Goal: Transaction & Acquisition: Purchase product/service

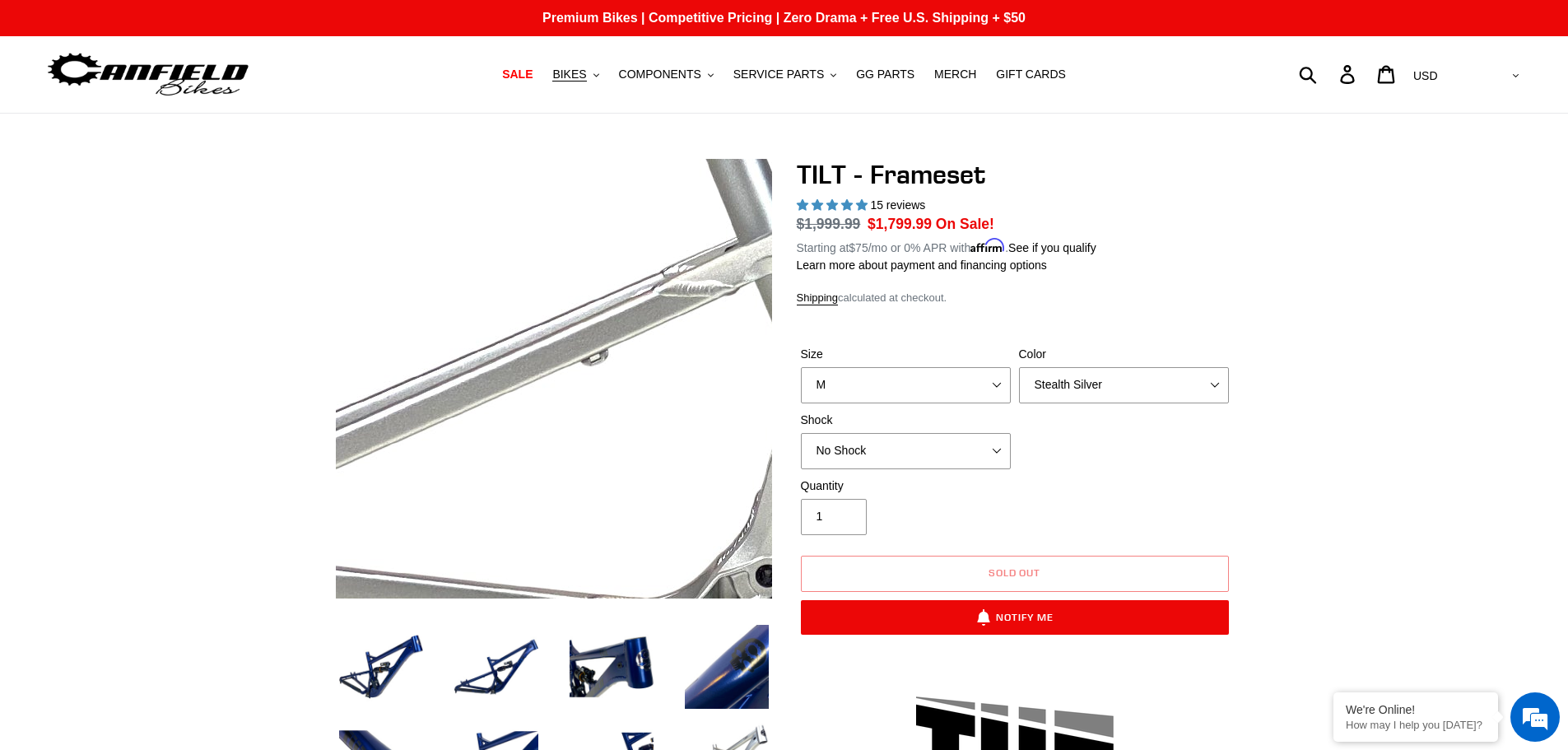
select select "M"
select select "Stealth Silver"
select select "highest-rating"
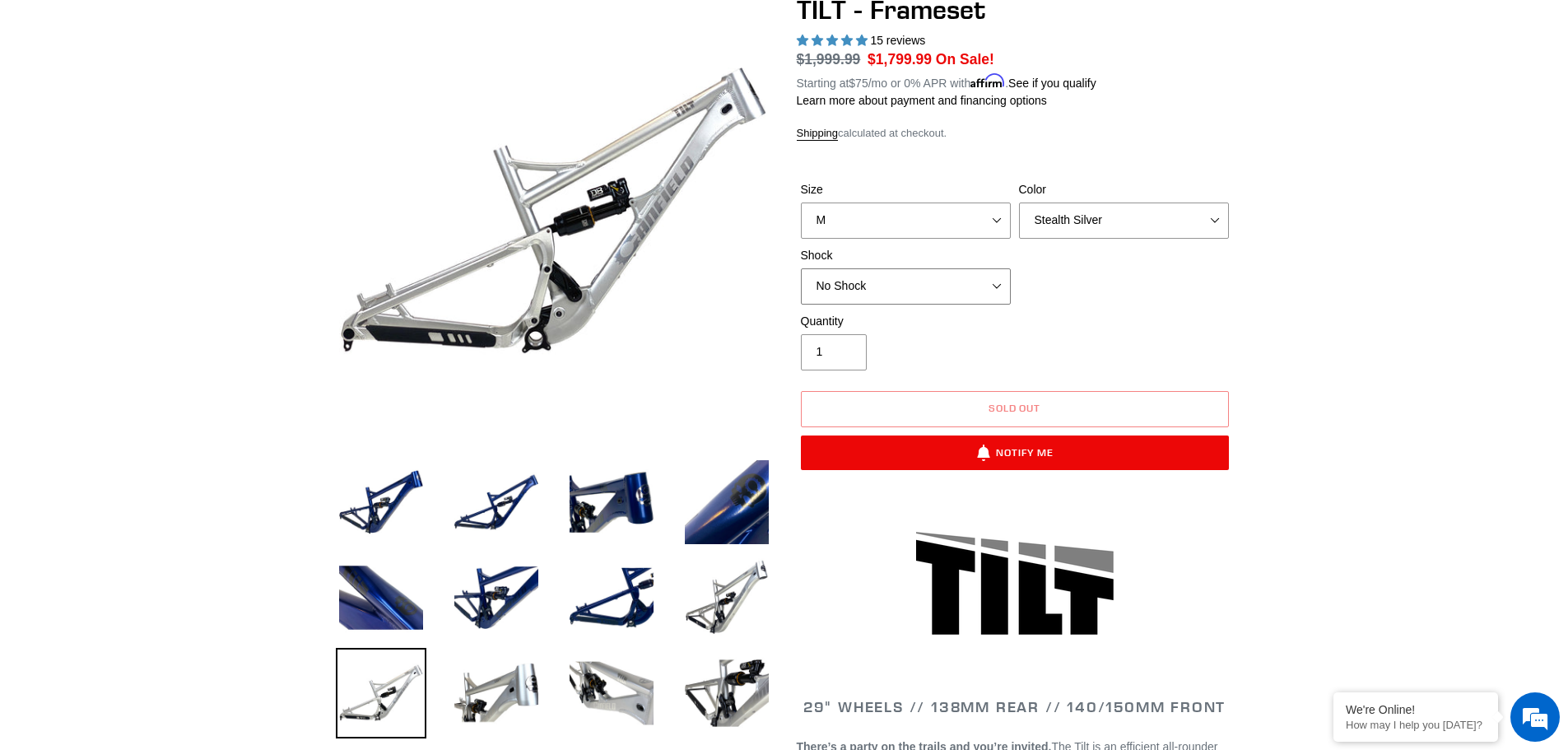
click at [984, 279] on select "No Shock Cane Creek DB Kitsuma Air RockShox Deluxe Ultimate Fox FLOAT X EXT Sto…" at bounding box center [906, 286] width 210 height 36
click at [801, 268] on select "No Shock Cane Creek DB Kitsuma Air RockShox Deluxe Ultimate Fox FLOAT X EXT Sto…" at bounding box center [906, 286] width 210 height 36
click at [978, 285] on select "No Shock Cane Creek DB Kitsuma Air RockShox Deluxe Ultimate Fox FLOAT X EXT Sto…" at bounding box center [906, 286] width 210 height 36
click at [801, 268] on select "No Shock Cane Creek DB Kitsuma Air RockShox Deluxe Ultimate Fox FLOAT X EXT Sto…" at bounding box center [906, 286] width 210 height 36
click at [976, 287] on select "No Shock Cane Creek DB Kitsuma Air RockShox Deluxe Ultimate Fox FLOAT X EXT Sto…" at bounding box center [906, 286] width 210 height 36
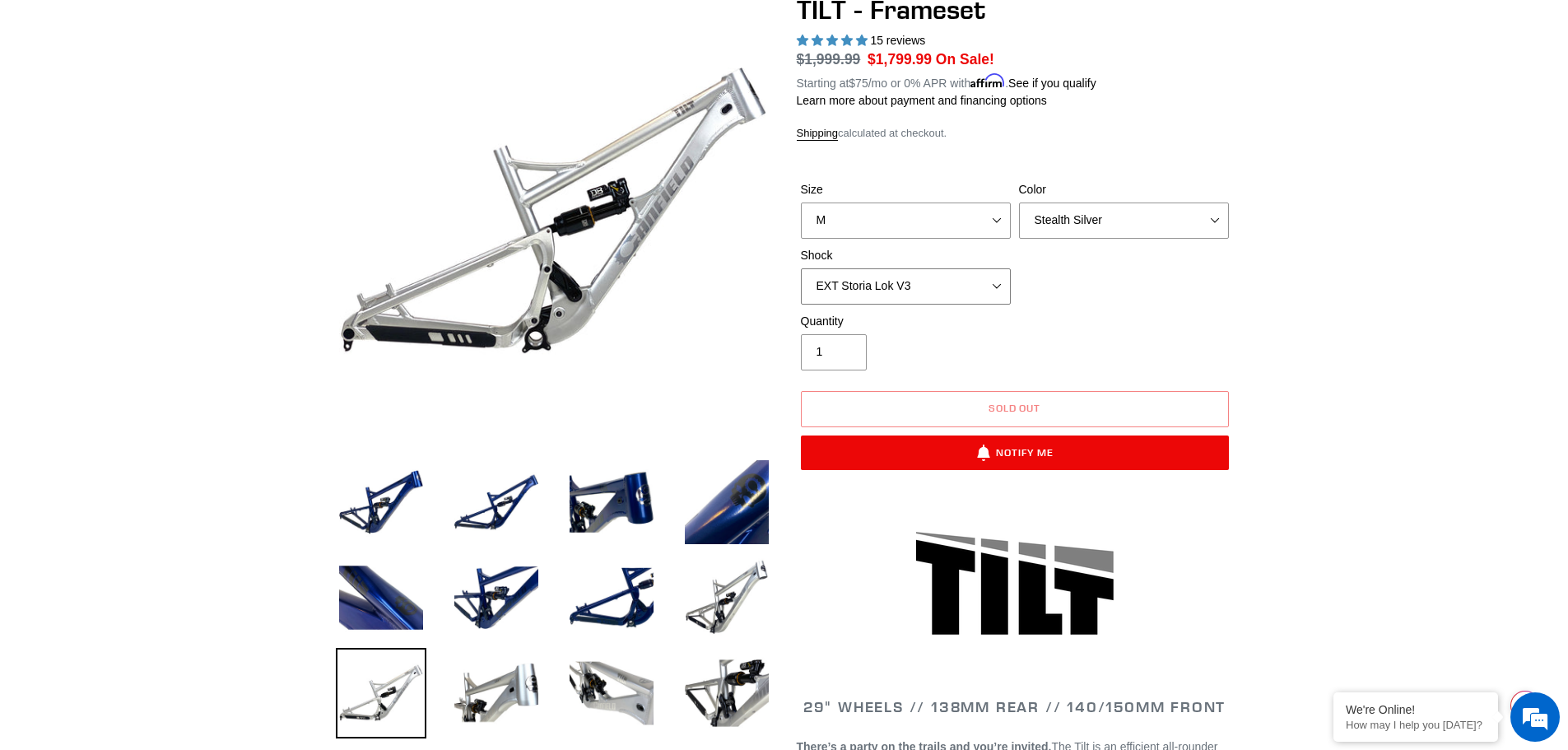
click at [801, 268] on select "No Shock Cane Creek DB Kitsuma Air RockShox Deluxe Ultimate Fox FLOAT X EXT Sto…" at bounding box center [906, 286] width 210 height 36
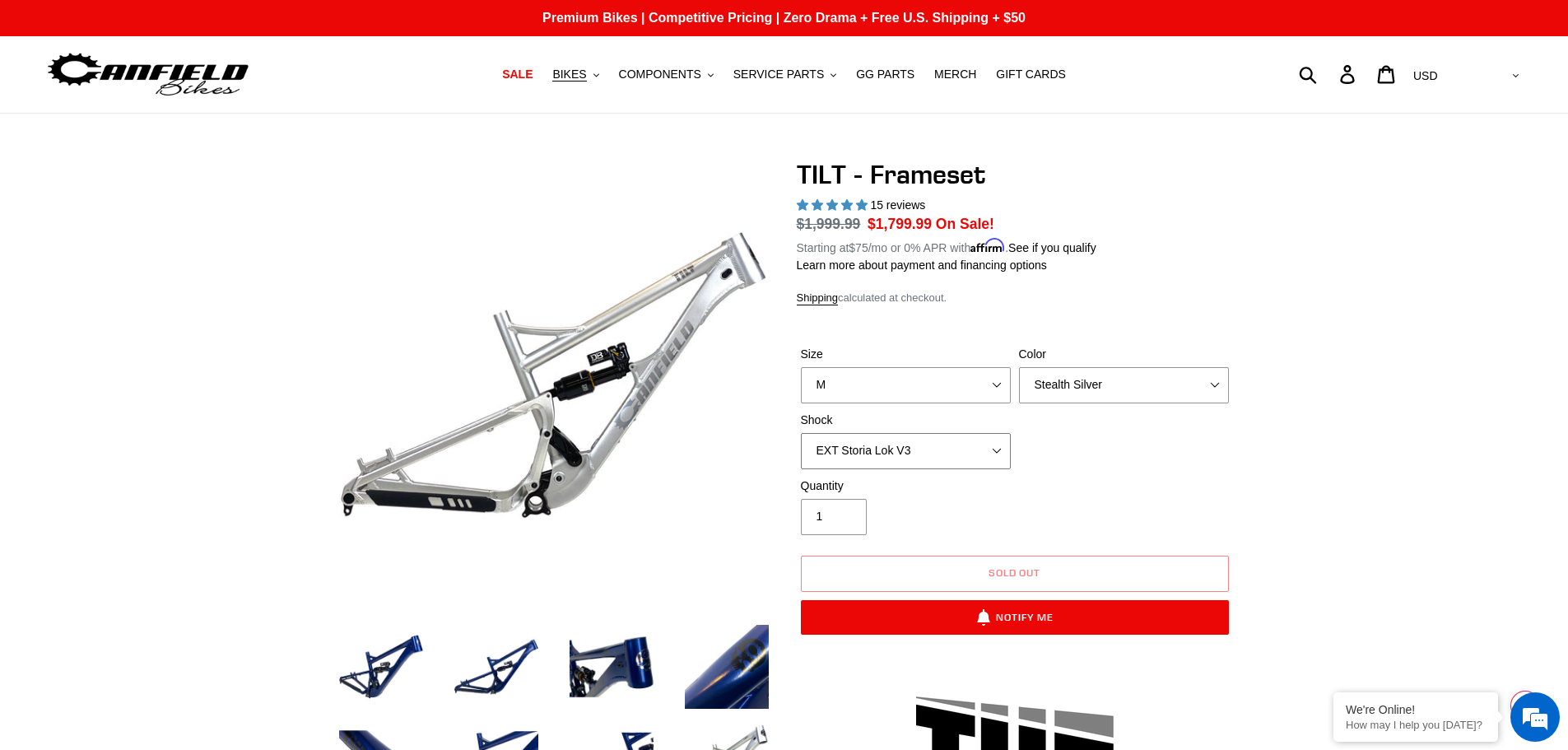
click at [991, 452] on select "No Shock Cane Creek DB Kitsuma Air RockShox Deluxe Ultimate Fox FLOAT X EXT Sto…" at bounding box center [906, 450] width 210 height 36
click at [801, 433] on select "No Shock Cane Creek DB Kitsuma Air RockShox Deluxe Ultimate Fox FLOAT X EXT Sto…" at bounding box center [906, 450] width 210 height 36
drag, startPoint x: 987, startPoint y: 449, endPoint x: 985, endPoint y: 462, distance: 13.2
click at [987, 449] on select "No Shock Cane Creek DB Kitsuma Air RockShox Deluxe Ultimate Fox FLOAT X EXT Sto…" at bounding box center [906, 450] width 210 height 36
click at [801, 433] on select "No Shock Cane Creek DB Kitsuma Air RockShox Deluxe Ultimate Fox FLOAT X EXT Sto…" at bounding box center [906, 450] width 210 height 36
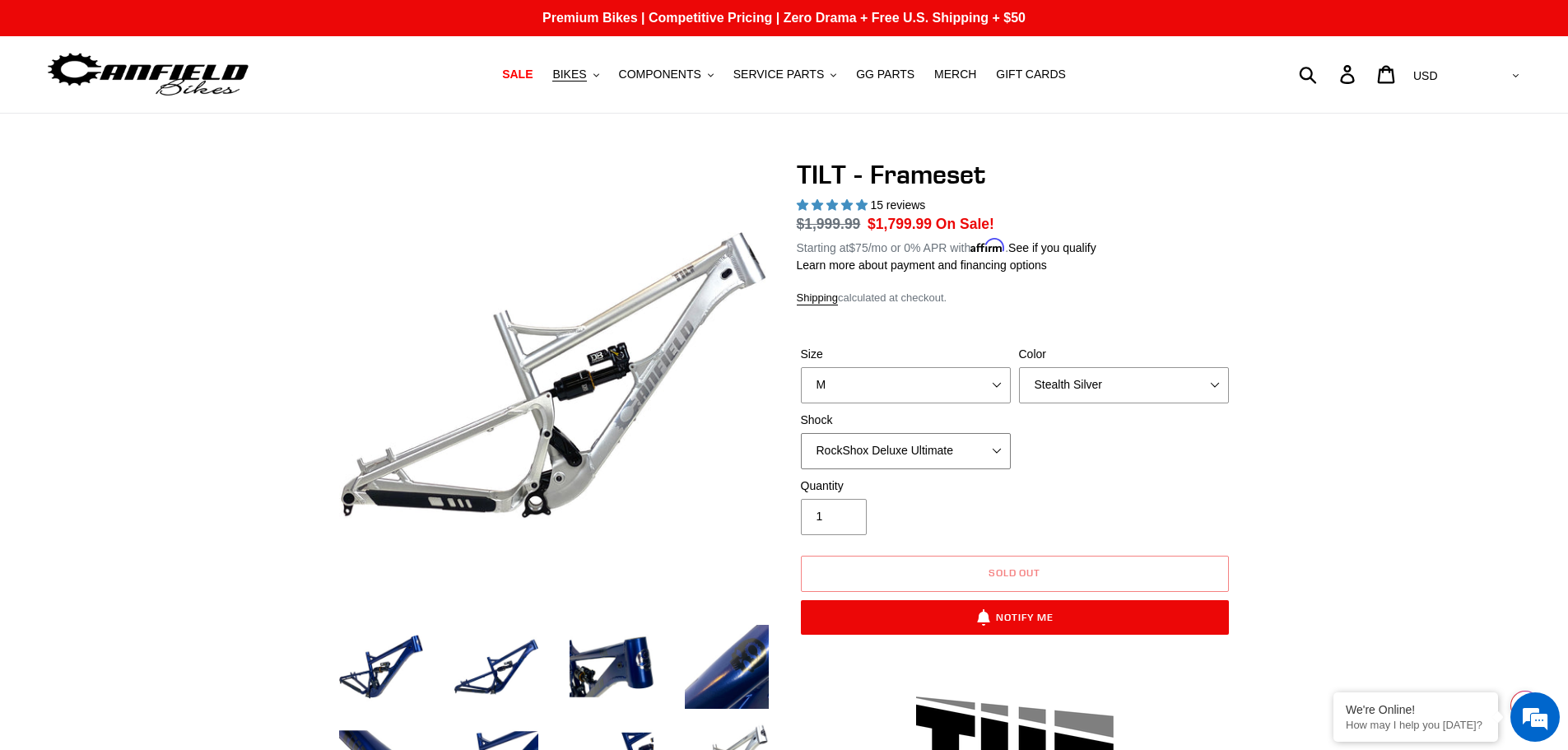
click at [978, 450] on select "No Shock Cane Creek DB Kitsuma Air RockShox Deluxe Ultimate Fox FLOAT X EXT Sto…" at bounding box center [906, 450] width 210 height 36
click at [801, 433] on select "No Shock Cane Creek DB Kitsuma Air RockShox Deluxe Ultimate Fox FLOAT X EXT Sto…" at bounding box center [906, 450] width 210 height 36
click at [971, 451] on select "No Shock Cane Creek DB Kitsuma Air RockShox Deluxe Ultimate Fox FLOAT X EXT Sto…" at bounding box center [906, 450] width 210 height 36
select select "No Shock"
click at [801, 433] on select "No Shock Cane Creek DB Kitsuma Air RockShox Deluxe Ultimate Fox FLOAT X EXT Sto…" at bounding box center [906, 450] width 210 height 36
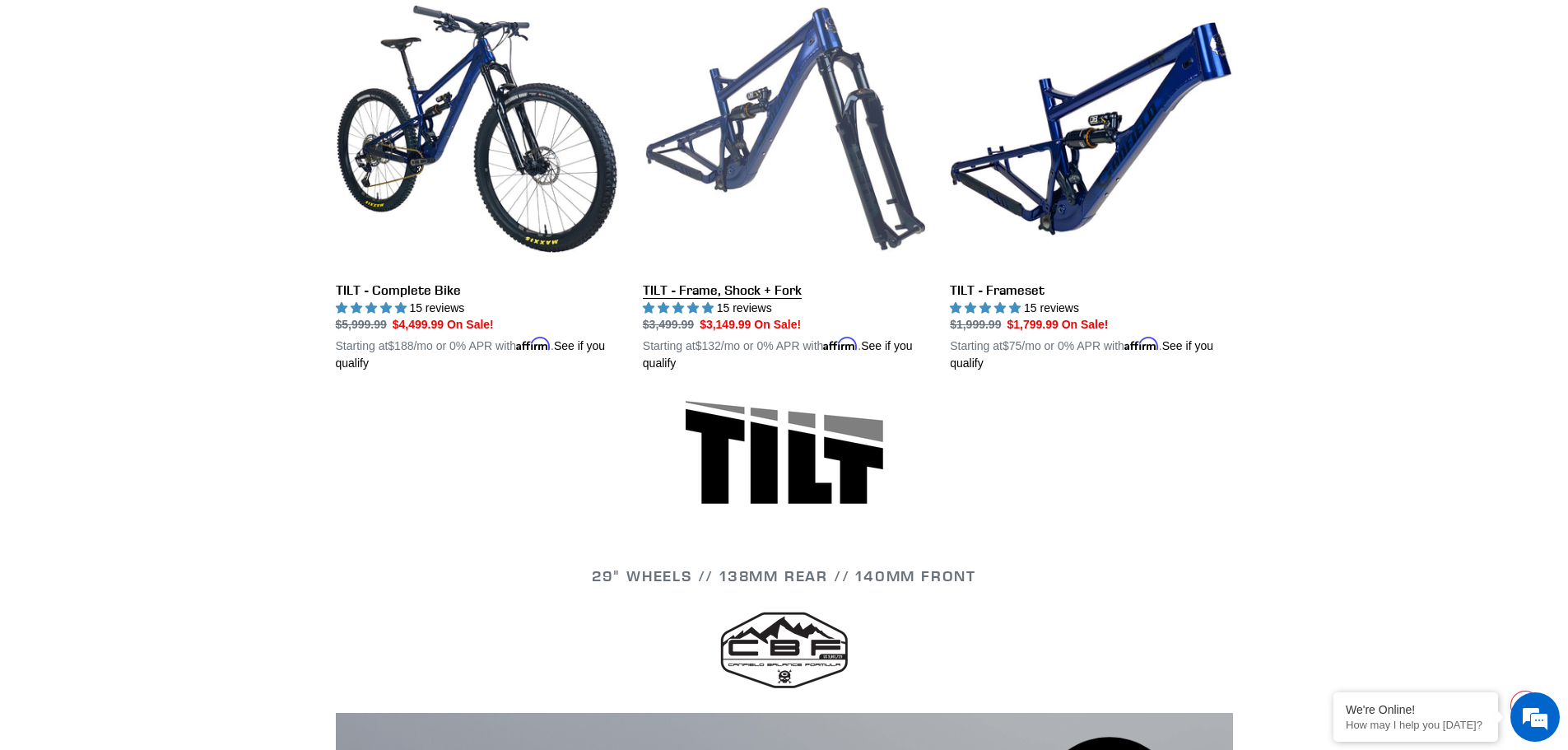
click at [737, 282] on link "TILT - Frame, Shock + Fork" at bounding box center [784, 180] width 282 height 385
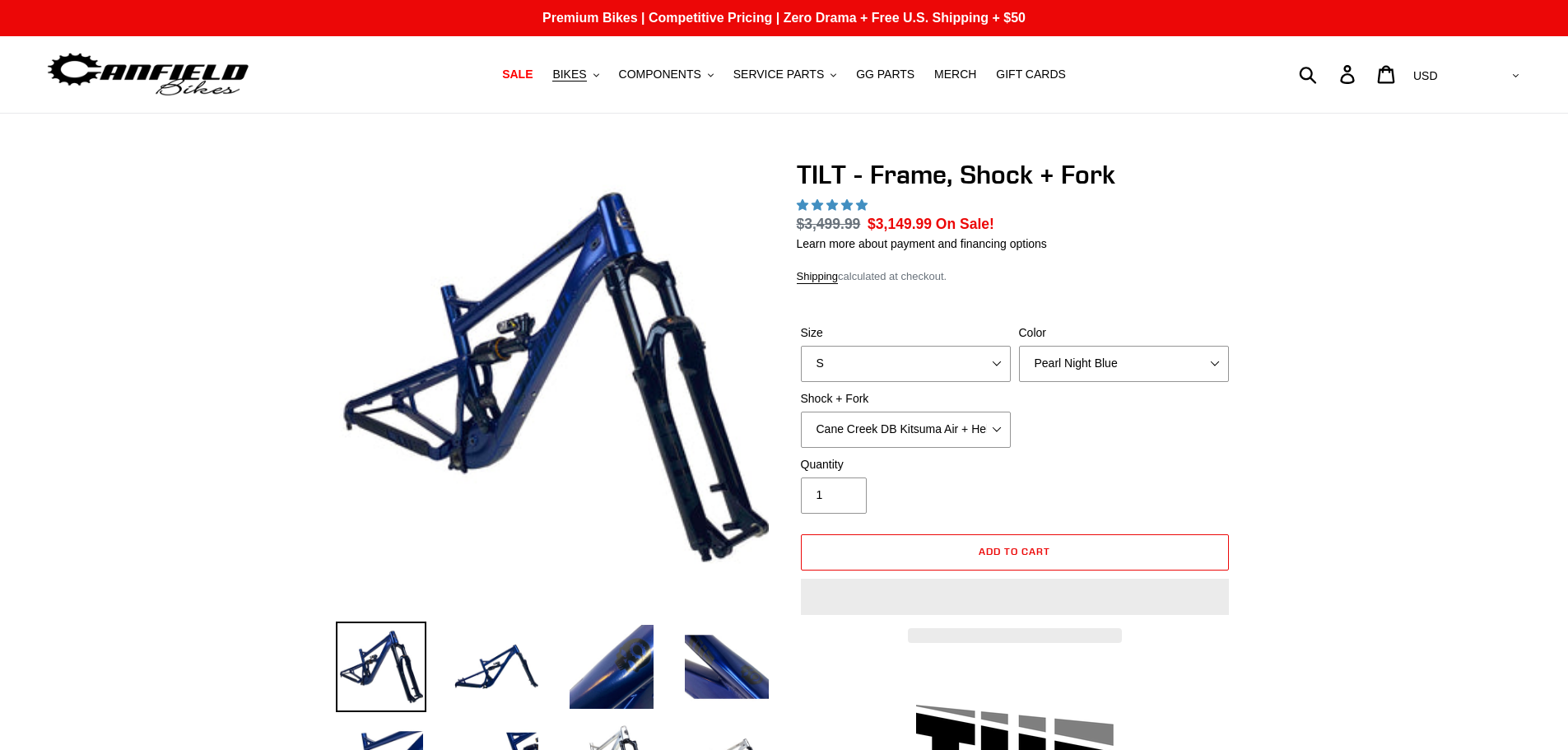
select select "highest-rating"
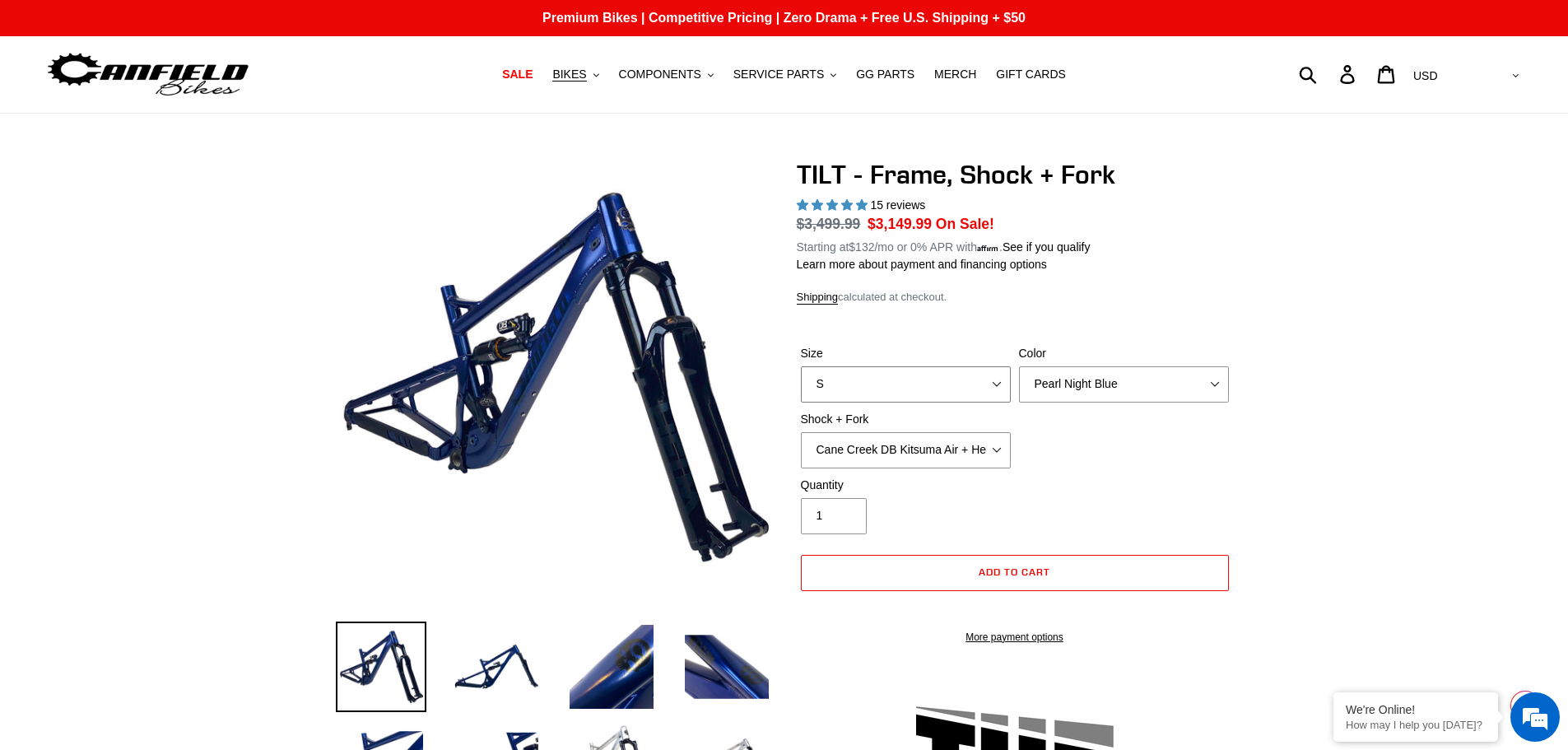
click at [991, 367] on select "S M L XL" at bounding box center [906, 384] width 210 height 36
select select "M"
click at [801, 367] on select "S M L XL" at bounding box center [906, 384] width 210 height 36
click at [993, 457] on select "Cane Creek DB Kitsuma Air + Helm MKII 140mm Cane Creek DB Kitsuma Air + Fox 36 …" at bounding box center [906, 450] width 210 height 36
click at [801, 433] on select "Cane Creek DB Kitsuma Air + Helm MKII 140mm Cane Creek DB Kitsuma Air + Fox 36 …" at bounding box center [906, 450] width 210 height 36
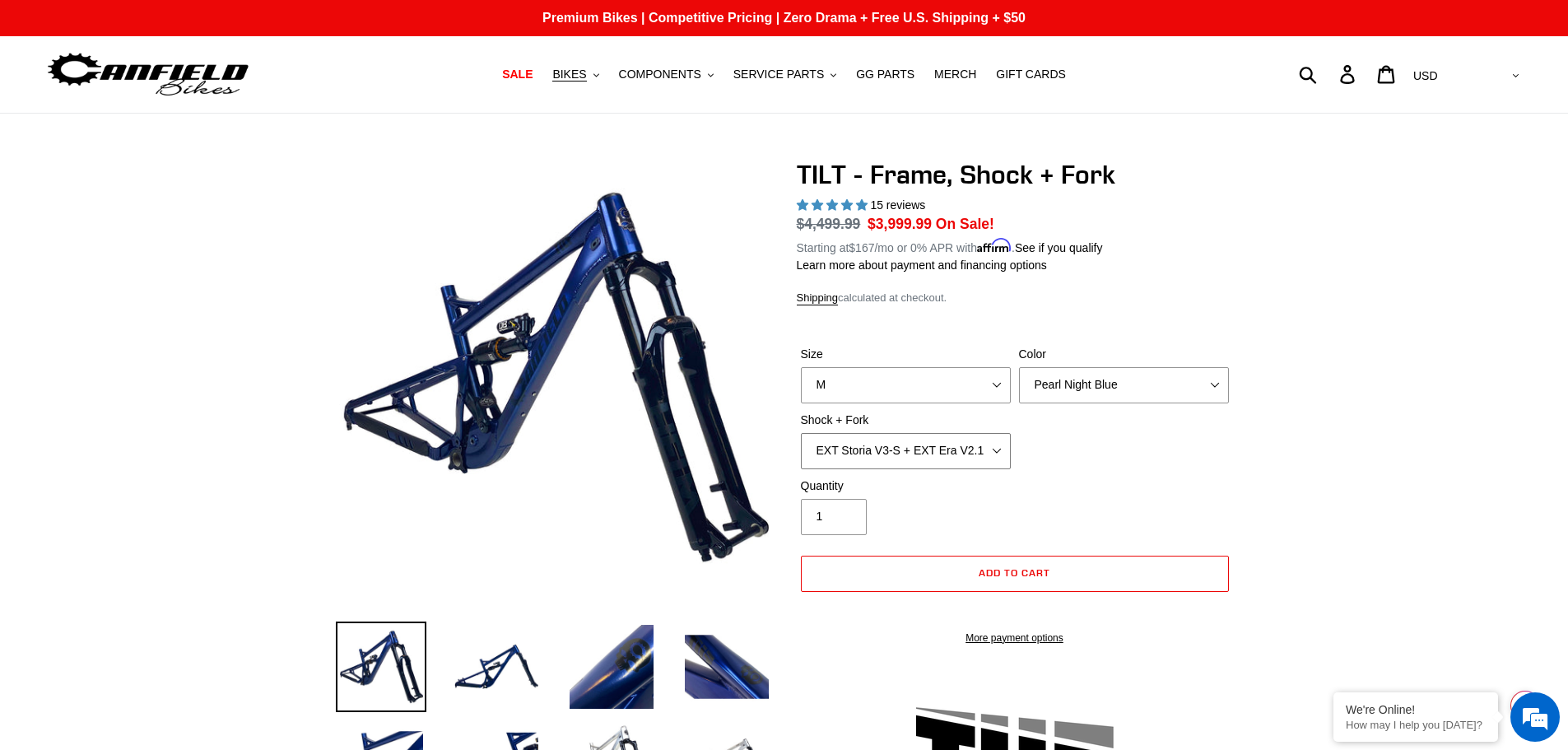
click at [982, 451] on select "Cane Creek DB Kitsuma Air + Helm MKII 140mm Cane Creek DB Kitsuma Air + Fox 36 …" at bounding box center [906, 450] width 210 height 36
click at [801, 433] on select "Cane Creek DB Kitsuma Air + Helm MKII 140mm Cane Creek DB Kitsuma Air + Fox 36 …" at bounding box center [906, 450] width 210 height 36
click at [993, 454] on select "Cane Creek DB Kitsuma Air + Helm MKII 140mm Cane Creek DB Kitsuma Air + Fox 36 …" at bounding box center [906, 450] width 210 height 36
click at [801, 433] on select "Cane Creek DB Kitsuma Air + Helm MKII 140mm Cane Creek DB Kitsuma Air + Fox 36 …" at bounding box center [906, 450] width 210 height 36
drag, startPoint x: 960, startPoint y: 446, endPoint x: 970, endPoint y: 448, distance: 10.2
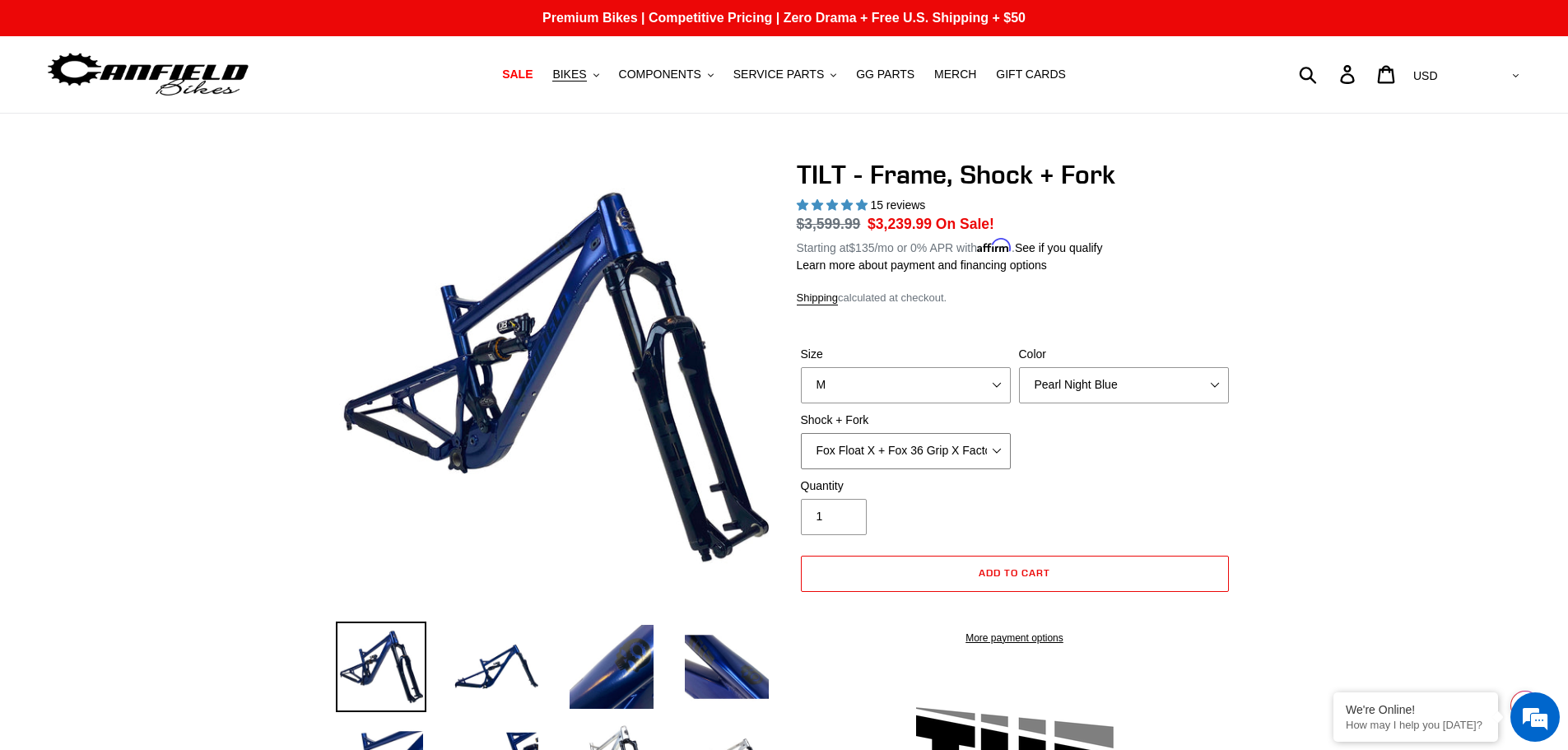
click at [960, 446] on select "Cane Creek DB Kitsuma Air + Helm MKII 140mm Cane Creek DB Kitsuma Air + Fox 36 …" at bounding box center [906, 450] width 210 height 36
click at [801, 433] on select "Cane Creek DB Kitsuma Air + Helm MKII 140mm Cane Creek DB Kitsuma Air + Fox 36 …" at bounding box center [906, 450] width 210 height 36
click at [980, 449] on select "Cane Creek DB Kitsuma Air + Helm MKII 140mm Cane Creek DB Kitsuma Air + Fox 36 …" at bounding box center [906, 450] width 210 height 36
click at [801, 433] on select "Cane Creek DB Kitsuma Air + Helm MKII 140mm Cane Creek DB Kitsuma Air + Fox 36 …" at bounding box center [906, 450] width 210 height 36
click at [974, 457] on select "Cane Creek DB Kitsuma Air + Helm MKII 140mm Cane Creek DB Kitsuma Air + Fox 36 …" at bounding box center [906, 450] width 210 height 36
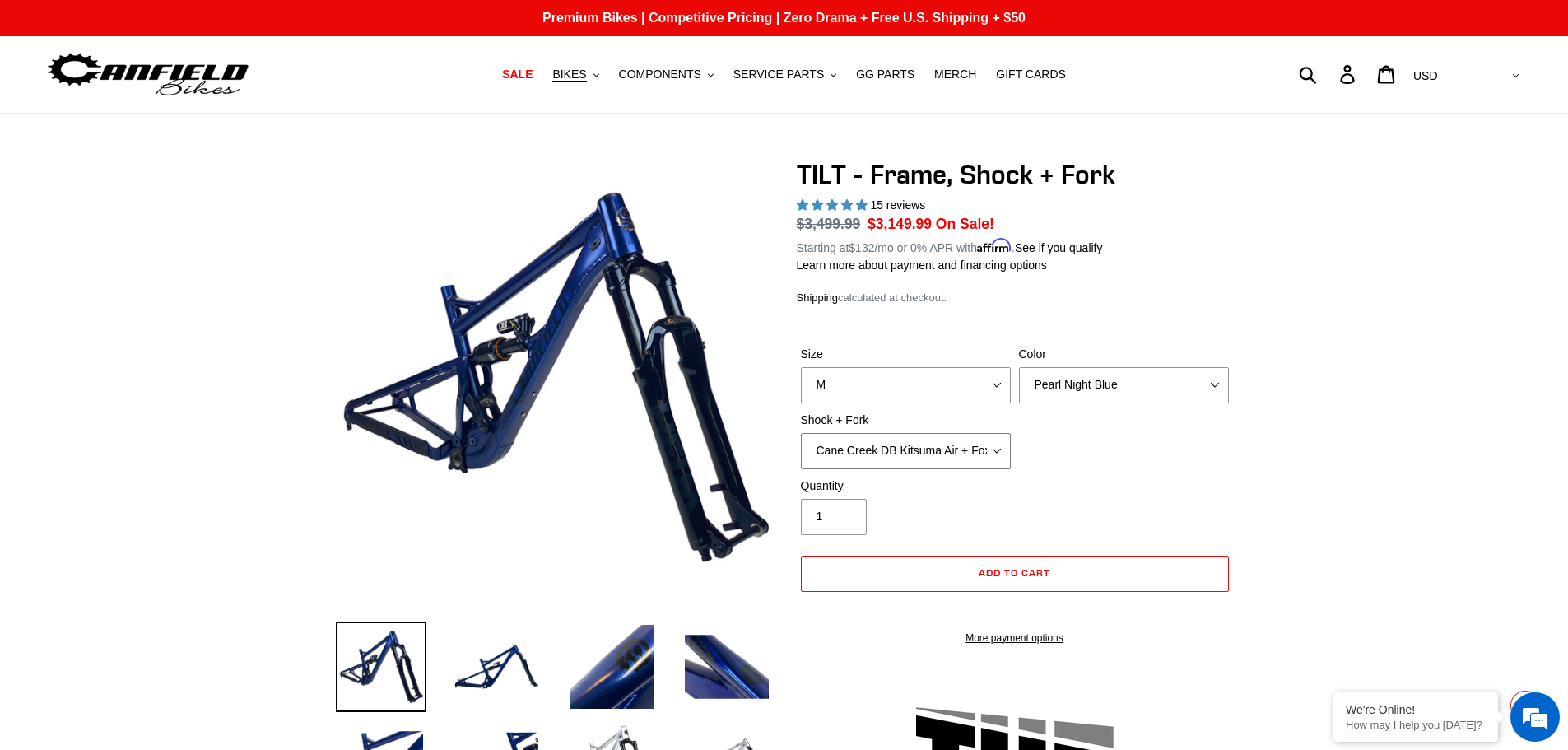
click at [801, 433] on select "Cane Creek DB Kitsuma Air + Helm MKII 140mm Cane Creek DB Kitsuma Air + Fox 36 …" at bounding box center [906, 450] width 210 height 36
click at [990, 456] on select "Cane Creek DB Kitsuma Air + Helm MKII 140mm Cane Creek DB Kitsuma Air + Fox 36 …" at bounding box center [906, 450] width 210 height 36
click at [801, 433] on select "Cane Creek DB Kitsuma Air + Helm MKII 140mm Cane Creek DB Kitsuma Air + Fox 36 …" at bounding box center [906, 450] width 210 height 36
click at [1004, 459] on select "Cane Creek DB Kitsuma Air + Helm MKII 140mm Cane Creek DB Kitsuma Air + Fox 36 …" at bounding box center [906, 450] width 210 height 36
click at [801, 433] on select "Cane Creek DB Kitsuma Air + Helm MKII 140mm Cane Creek DB Kitsuma Air + Fox 36 …" at bounding box center [906, 450] width 210 height 36
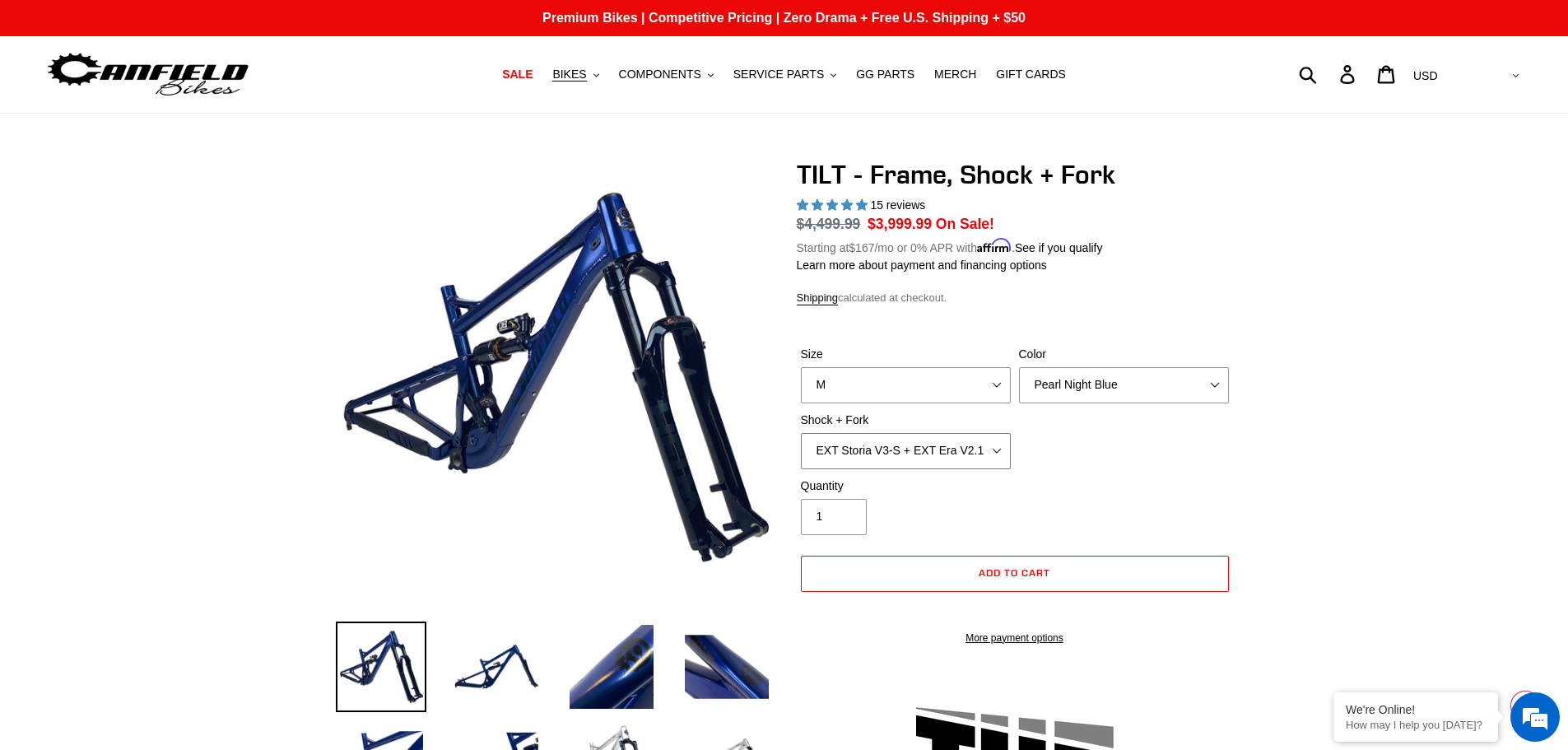
click at [1000, 441] on select "Cane Creek DB Kitsuma Air + Helm MKII 140mm Cane Creek DB Kitsuma Air + Fox 36 …" at bounding box center [906, 450] width 210 height 36
click at [801, 433] on select "Cane Creek DB Kitsuma Air + Helm MKII 140mm Cane Creek DB Kitsuma Air + Fox 36 …" at bounding box center [906, 450] width 210 height 36
click at [1003, 446] on select "Cane Creek DB Kitsuma Air + Helm MKII 140mm Cane Creek DB Kitsuma Air + Fox 36 …" at bounding box center [906, 450] width 210 height 36
select select "Cane Creek DB Kitsuma Air + Fox 36 SL Factory Grip X 140mm"
click at [801, 433] on select "Cane Creek DB Kitsuma Air + Helm MKII 140mm Cane Creek DB Kitsuma Air + Fox 36 …" at bounding box center [906, 450] width 210 height 36
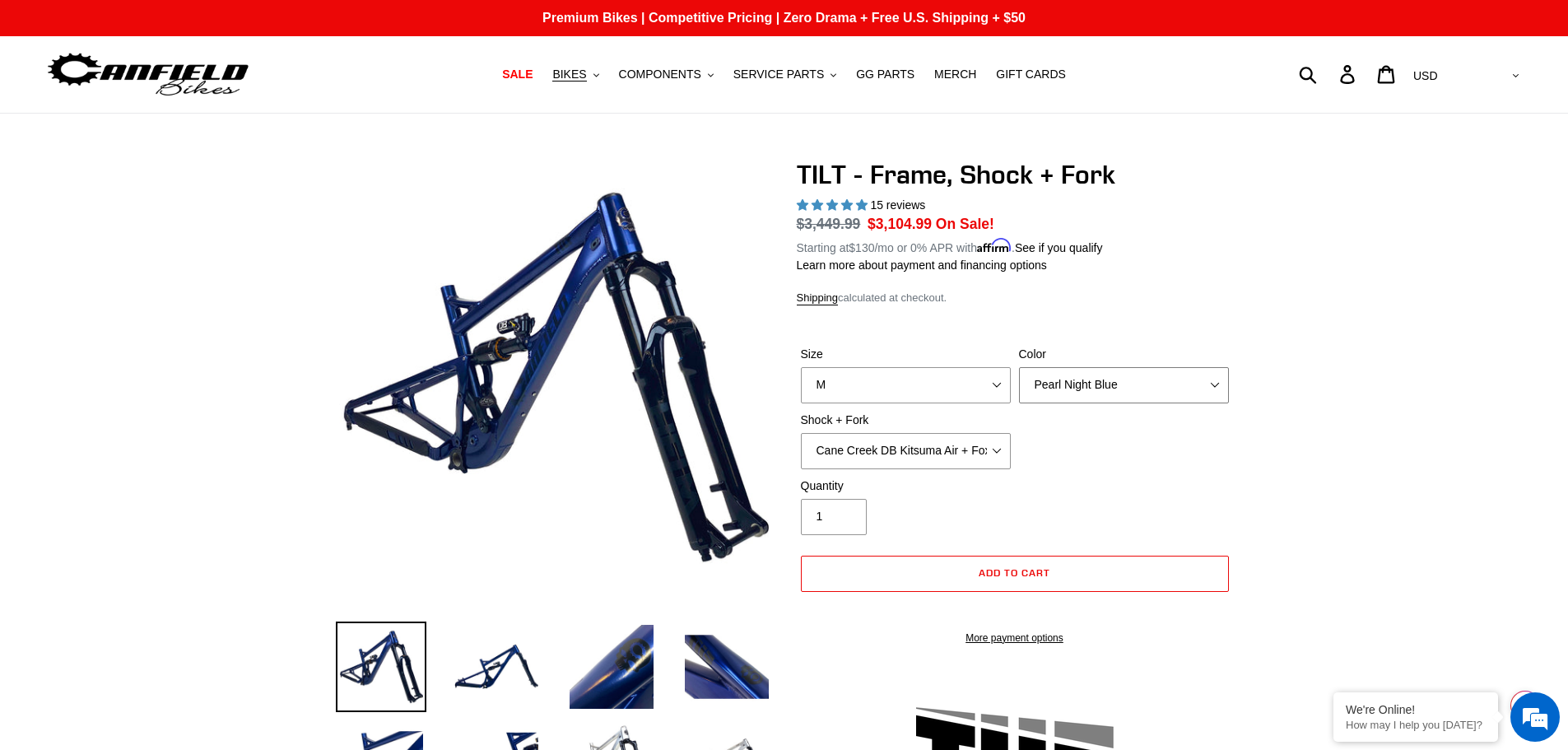
click at [1097, 374] on select "Pearl Night Blue" at bounding box center [1124, 384] width 210 height 36
click at [1094, 440] on div "Size S M L XL Color Pearl Night Blue Shock + Fork Cane Creek DB Kitsuma Air + H…" at bounding box center [1015, 411] width 436 height 132
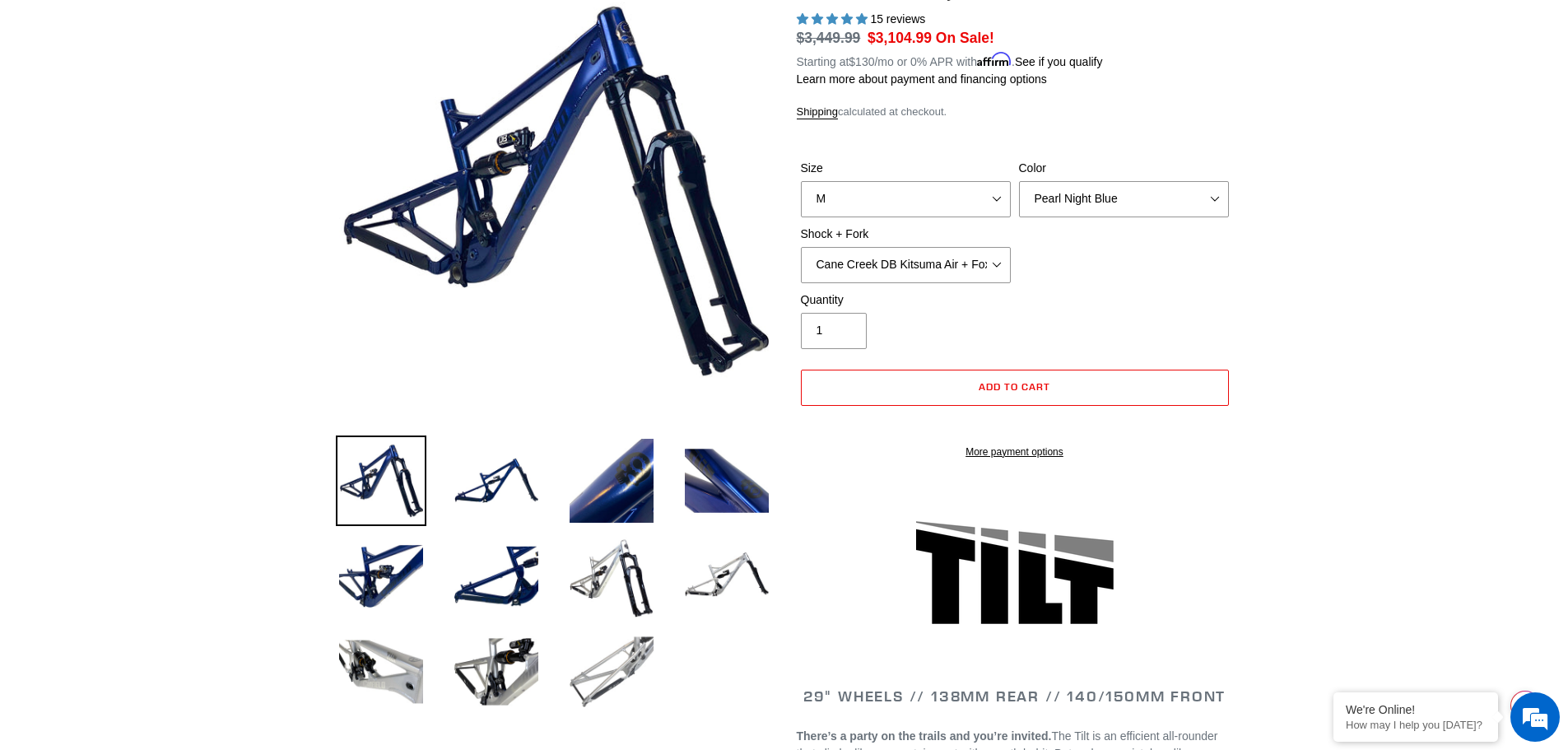
scroll to position [247, 0]
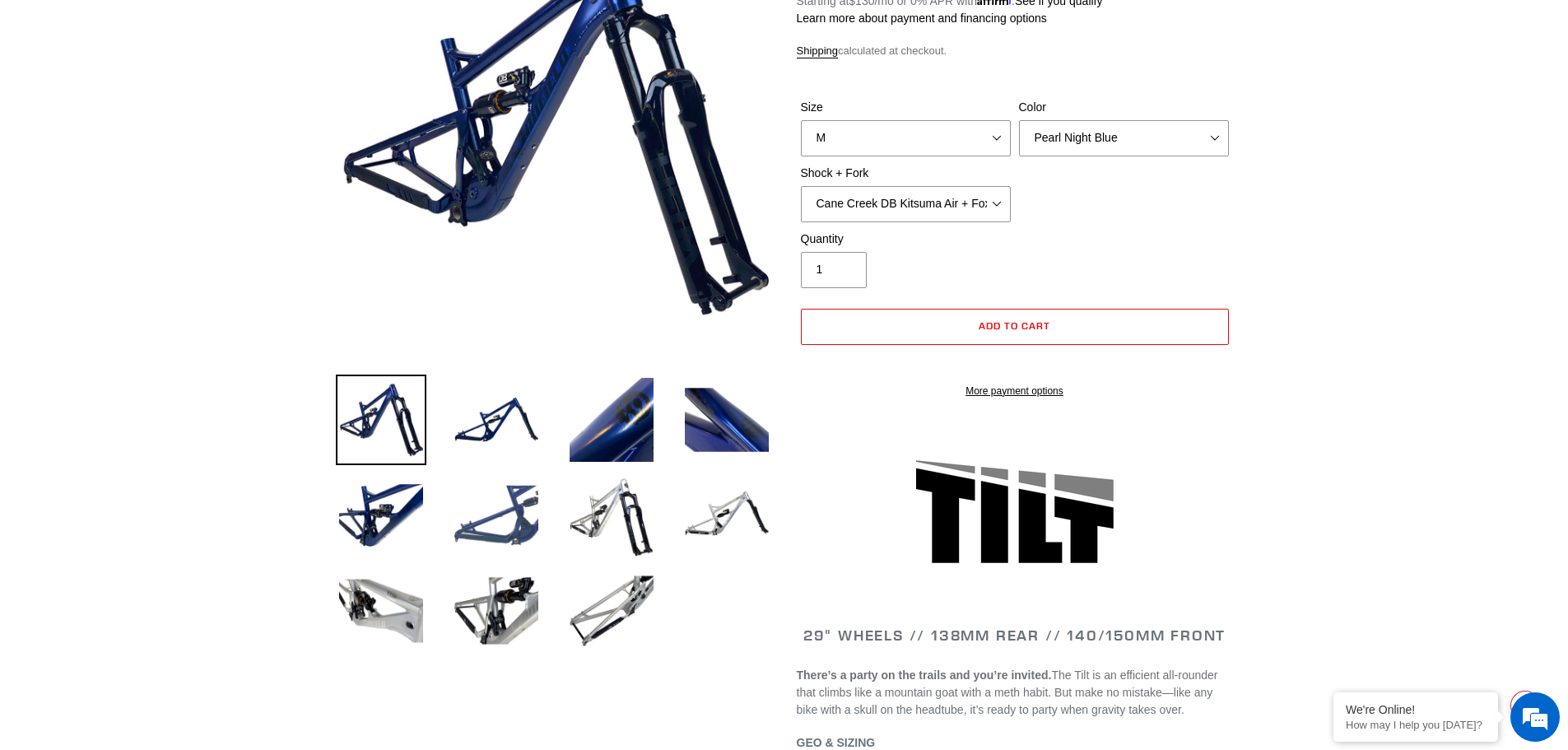
click at [519, 505] on img at bounding box center [497, 515] width 91 height 91
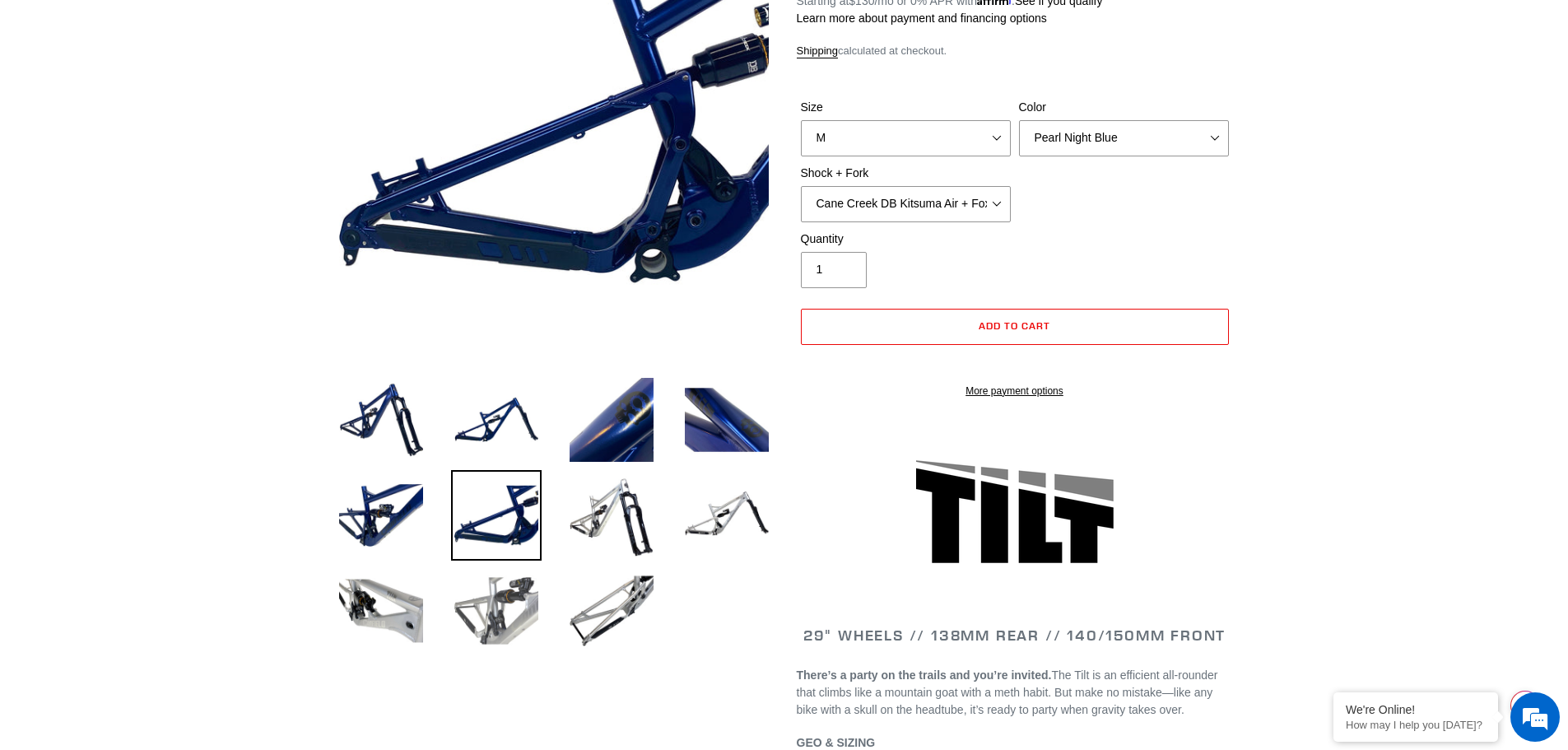
click at [500, 596] on img at bounding box center [497, 611] width 91 height 91
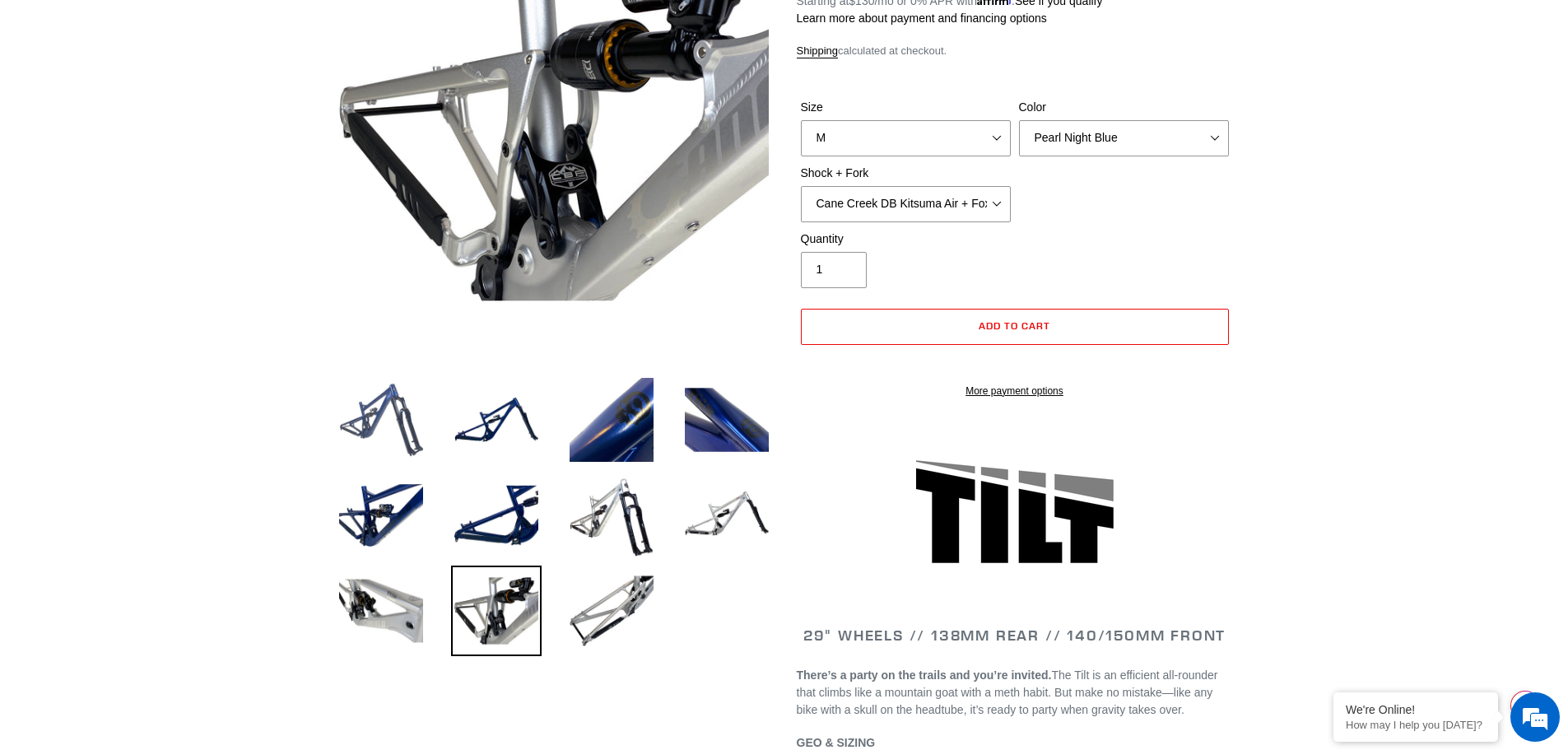
click at [422, 425] on img at bounding box center [382, 420] width 91 height 91
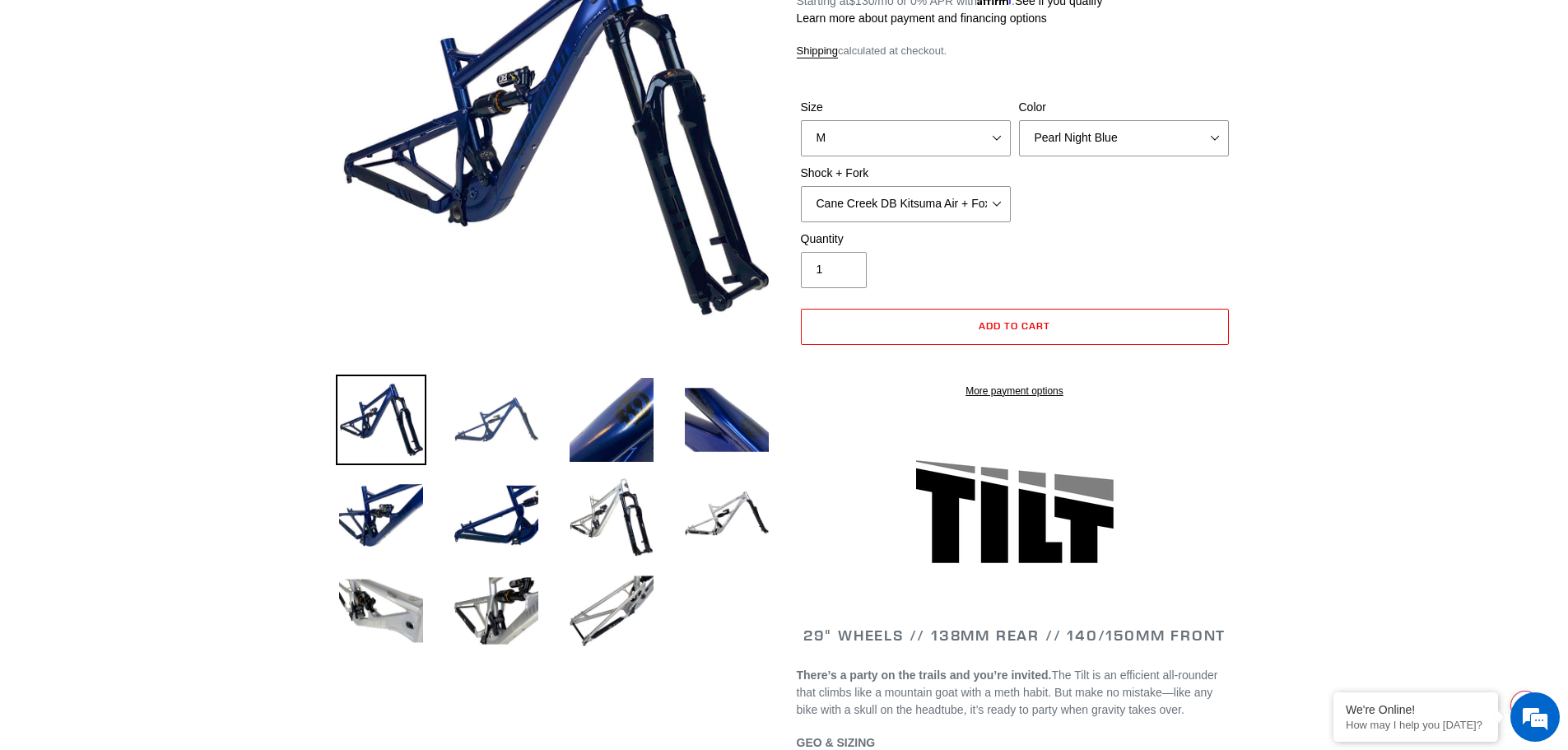
click at [480, 425] on img at bounding box center [497, 420] width 91 height 91
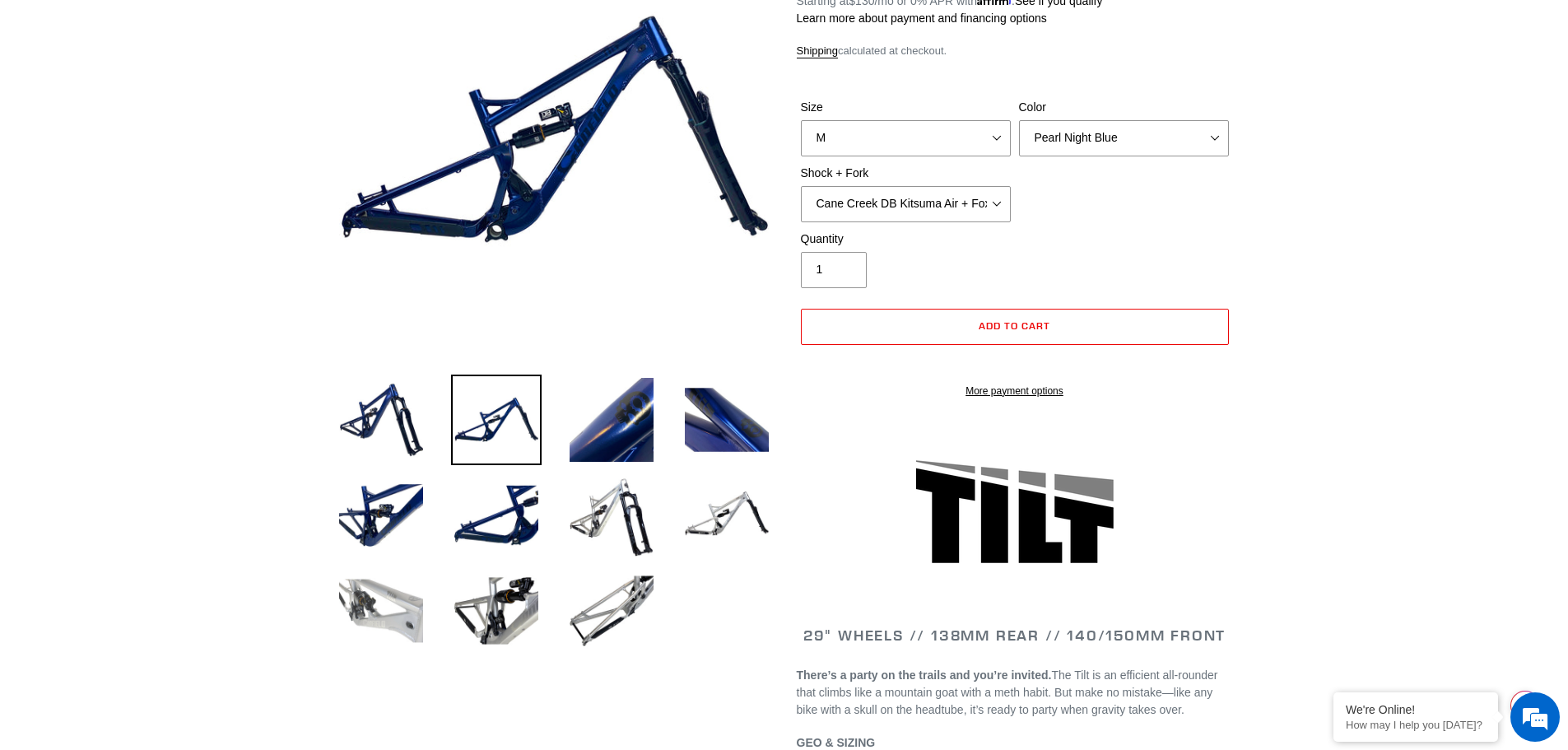
click at [400, 588] on img at bounding box center [382, 611] width 91 height 91
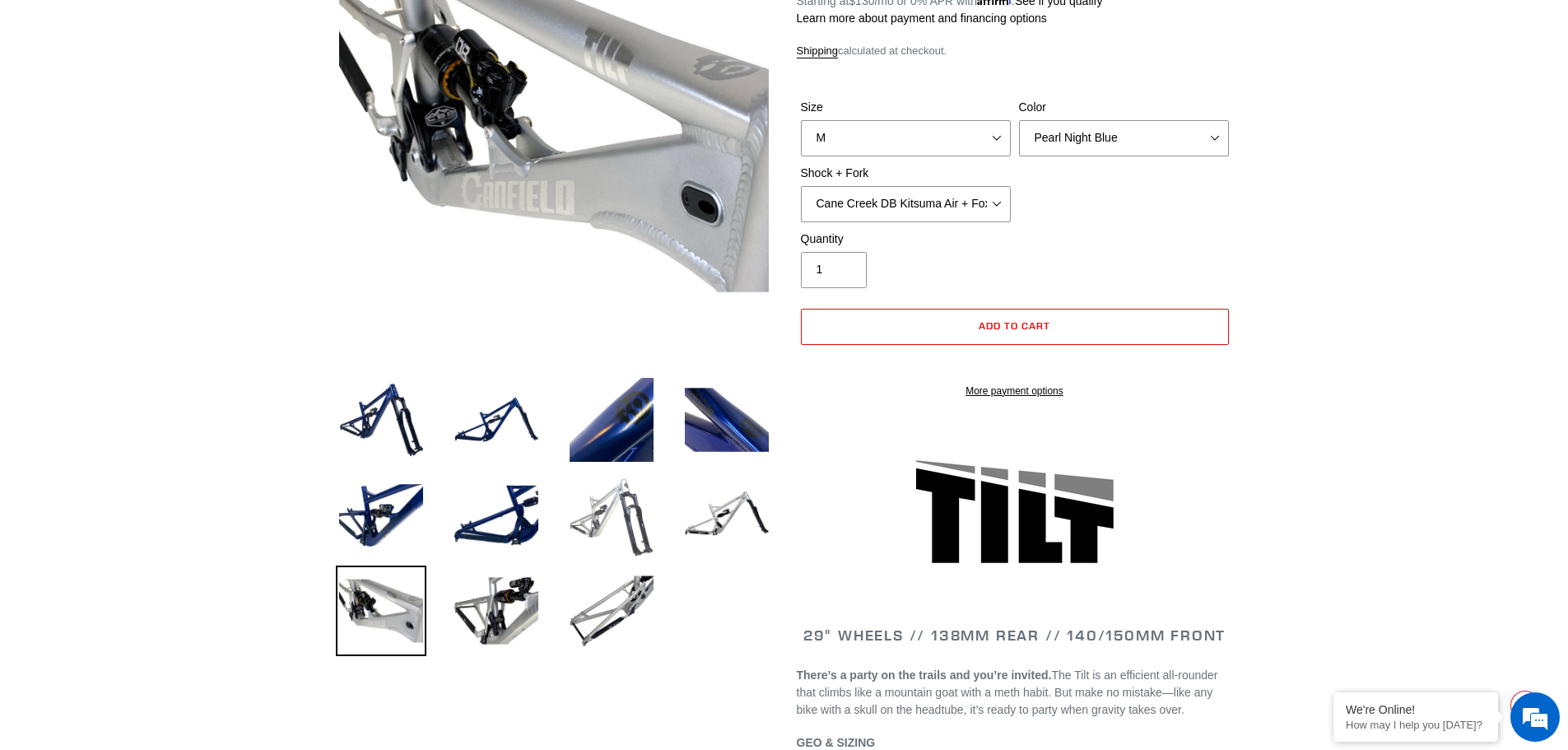
click at [623, 526] on img at bounding box center [612, 515] width 91 height 91
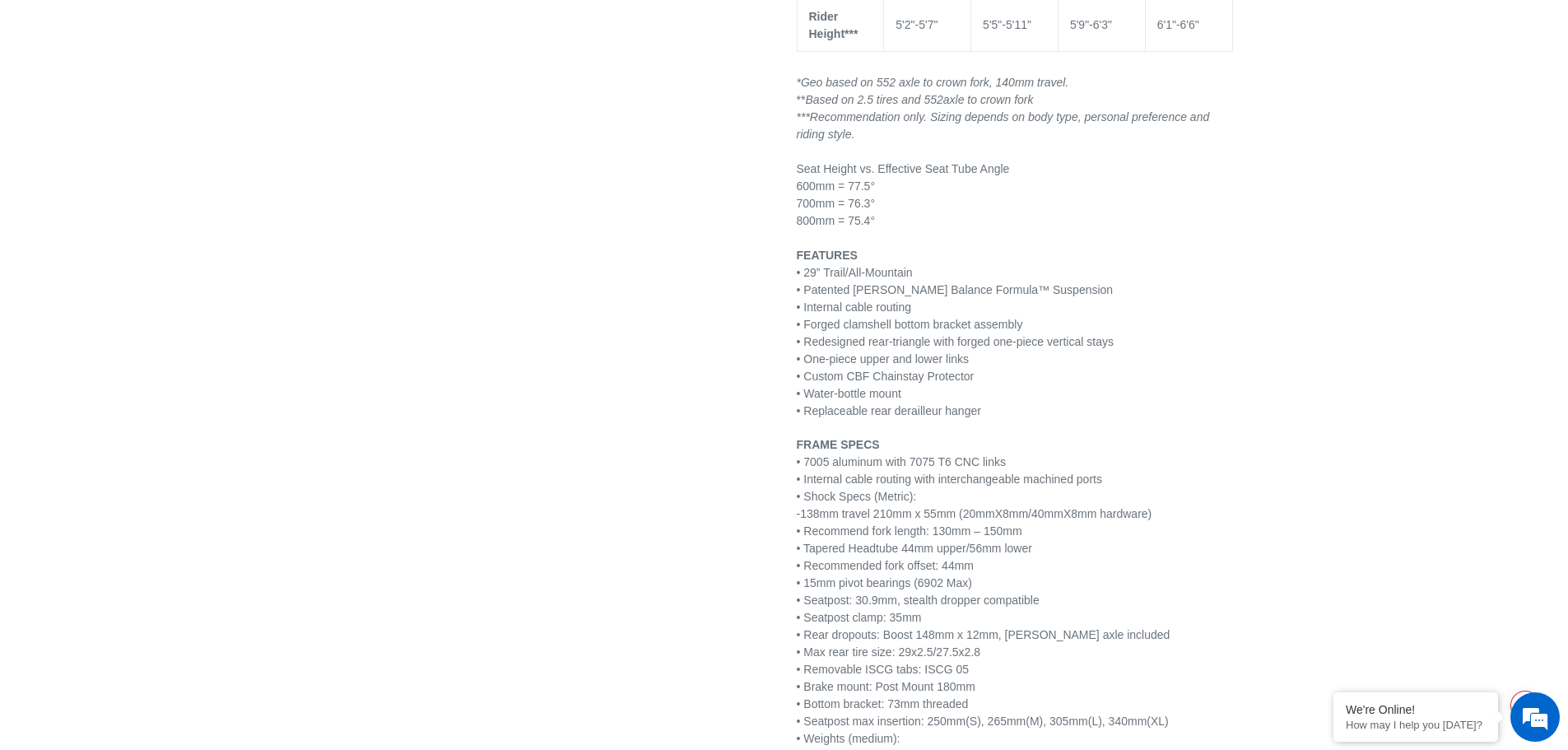
scroll to position [2140, 0]
